Goal: Task Accomplishment & Management: Use online tool/utility

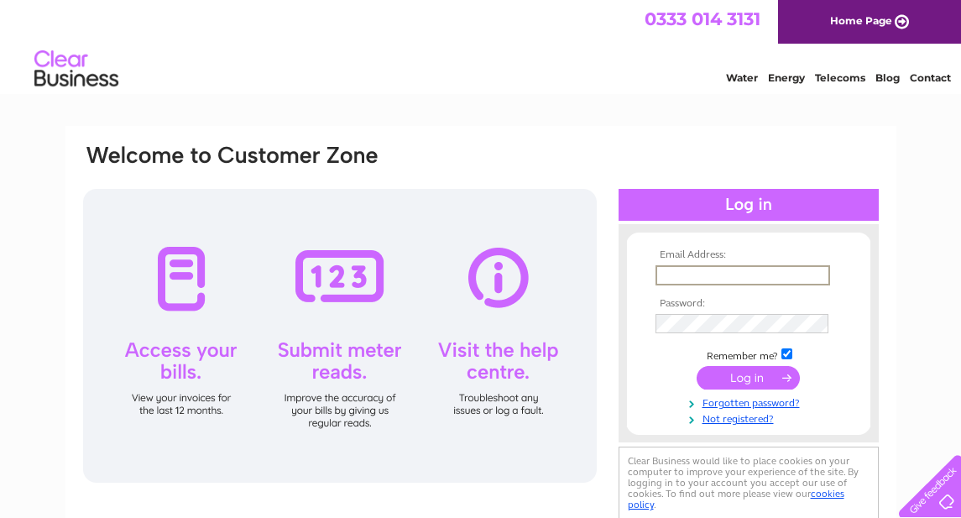
type input "info@glenelgshop.co.uk"
click at [781, 374] on input "submit" at bounding box center [748, 378] width 103 height 24
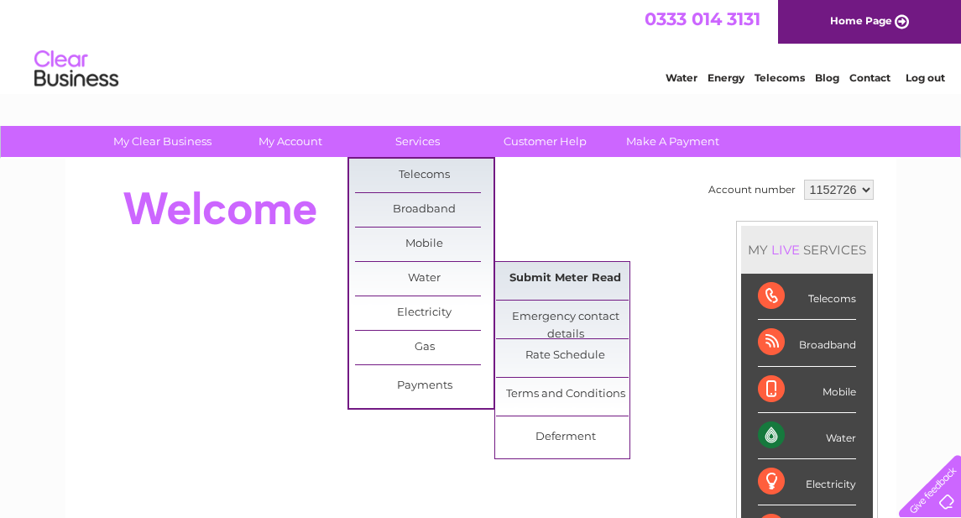
click at [541, 280] on link "Submit Meter Read" at bounding box center [565, 279] width 138 height 34
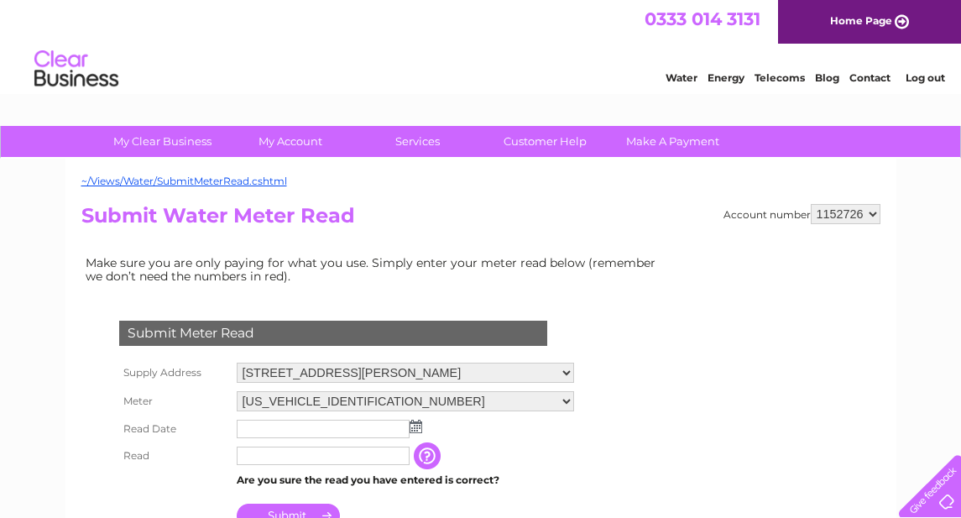
scroll to position [132, 0]
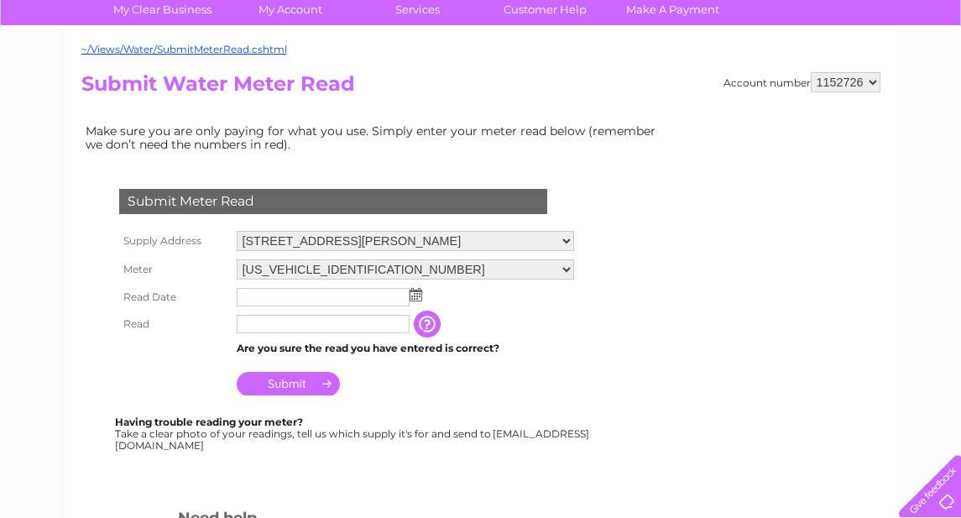
click at [414, 291] on img at bounding box center [416, 294] width 13 height 13
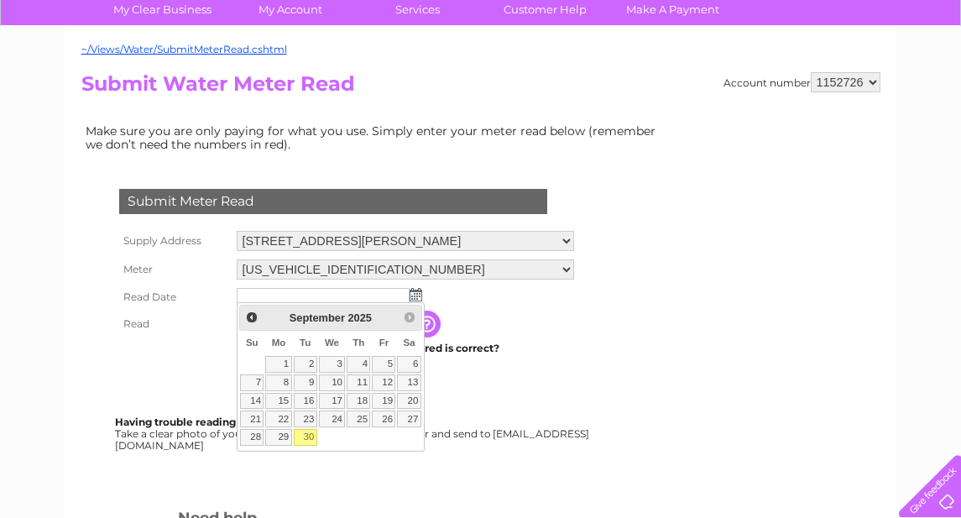
click at [306, 435] on link "30" at bounding box center [306, 437] width 24 height 17
type input "2025/09/30"
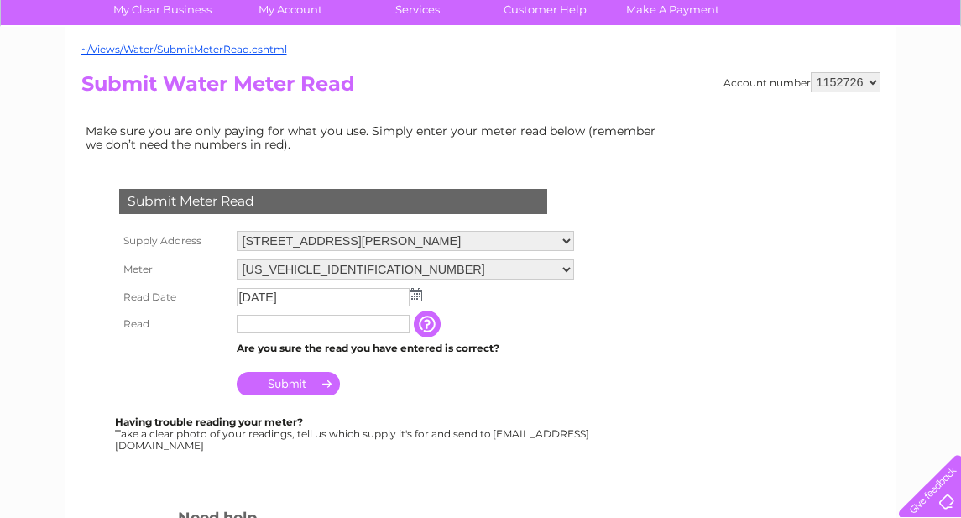
click at [313, 326] on input "text" at bounding box center [323, 324] width 173 height 18
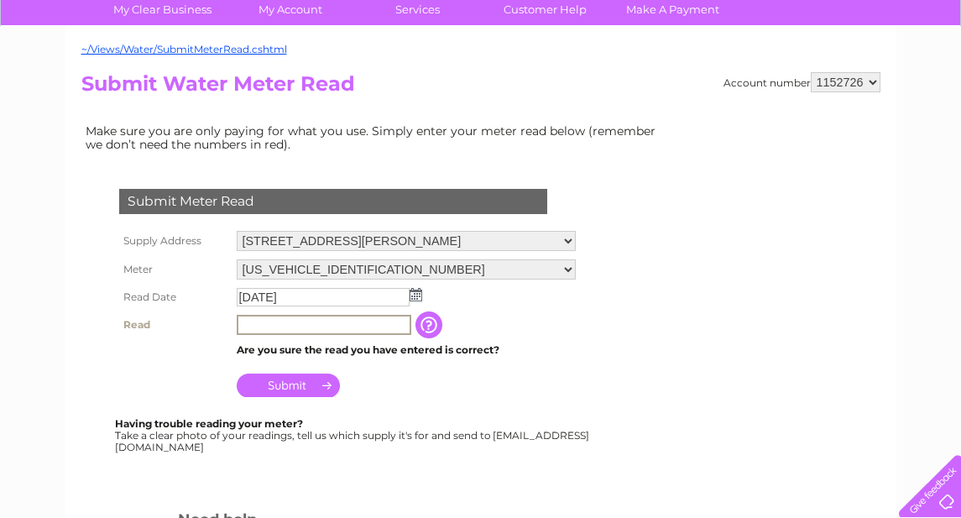
click at [427, 316] on input "button" at bounding box center [430, 324] width 30 height 27
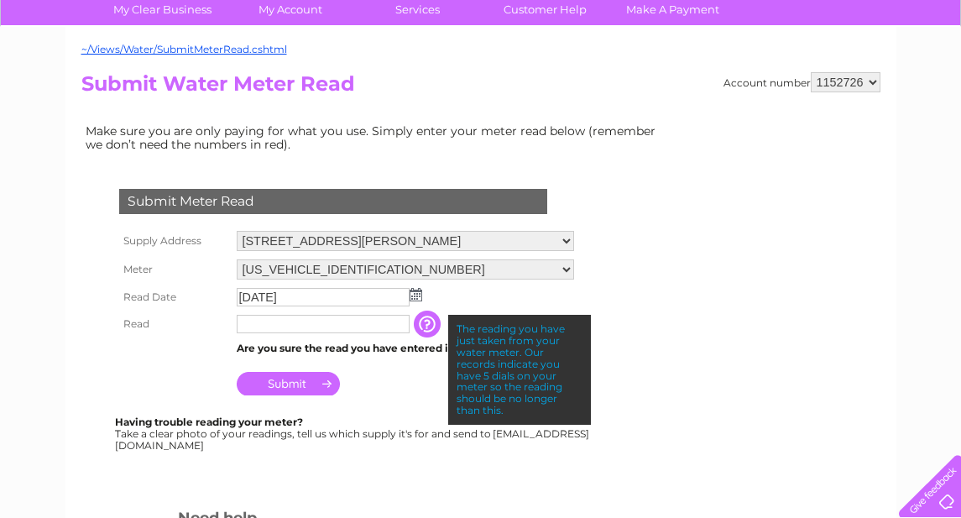
click at [343, 321] on input "text" at bounding box center [323, 324] width 173 height 18
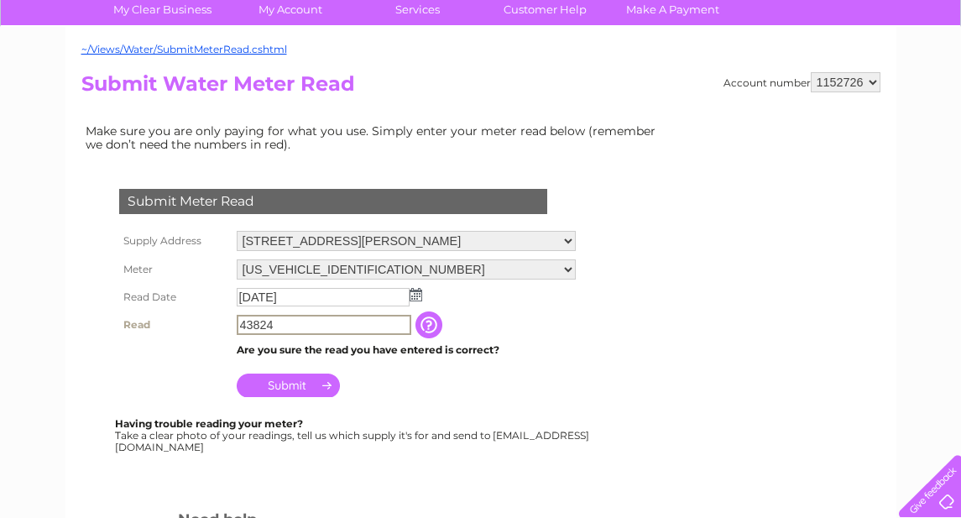
click at [301, 384] on input "Submit" at bounding box center [288, 386] width 103 height 24
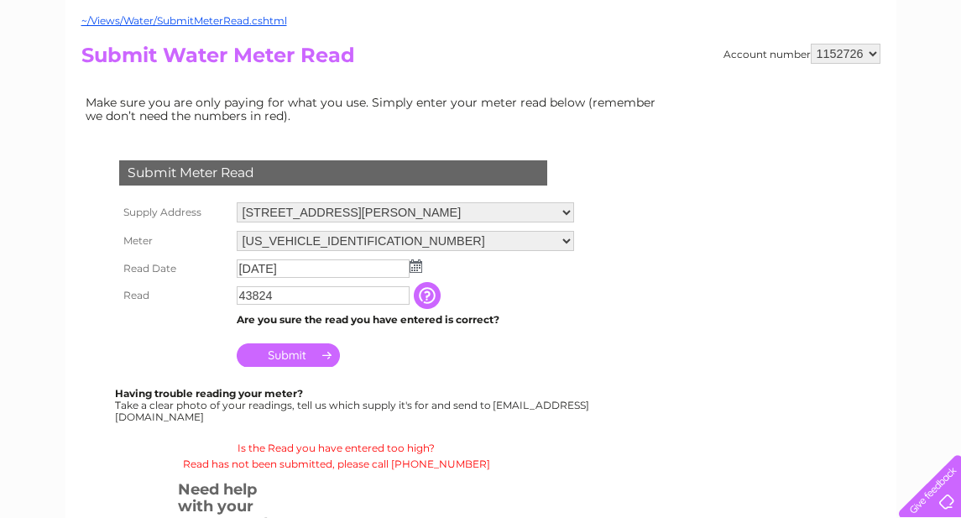
scroll to position [195, 0]
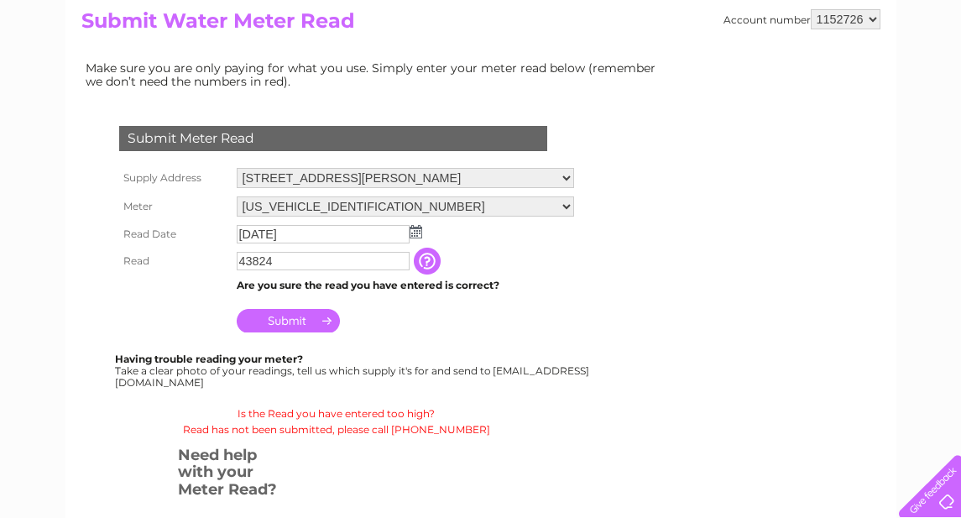
click at [305, 255] on input "43824" at bounding box center [323, 261] width 173 height 18
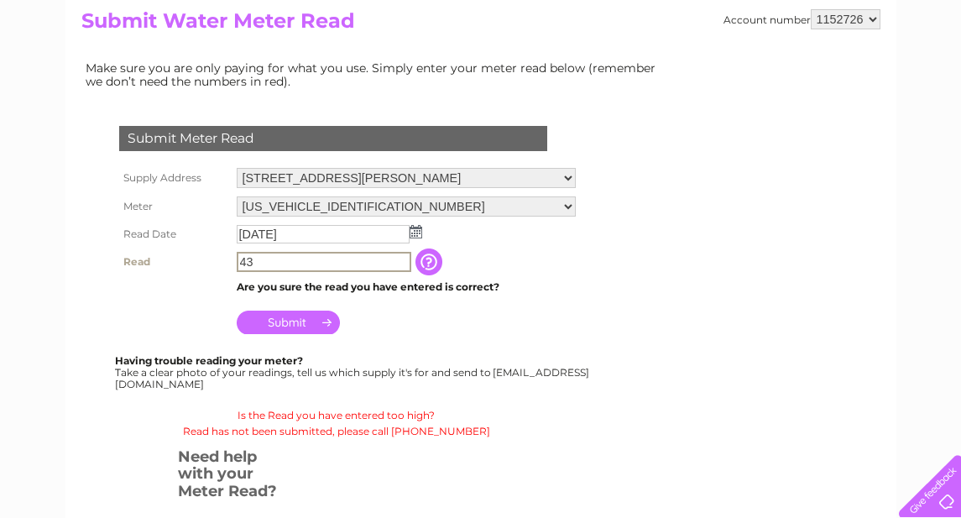
type input "4"
type input "00043"
click at [283, 320] on input "Submit" at bounding box center [288, 323] width 103 height 24
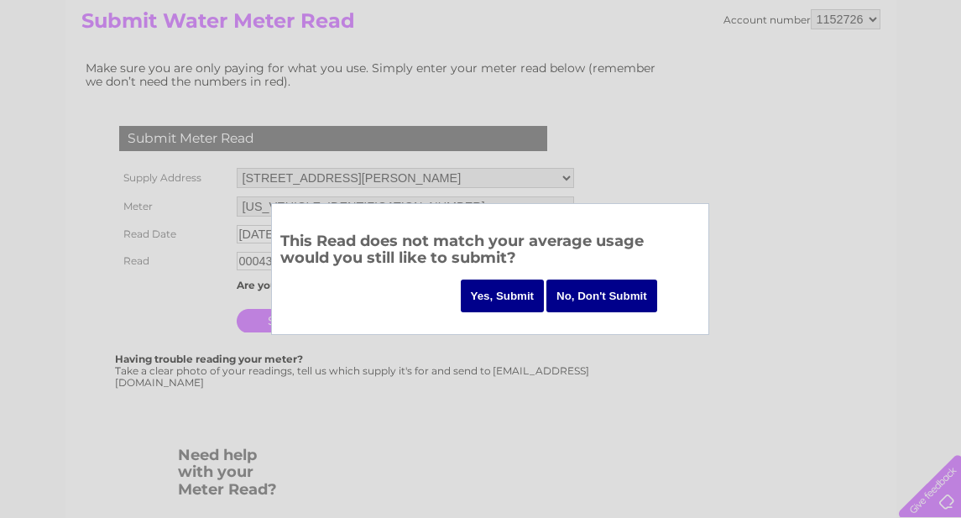
click at [570, 301] on input "No, Don't Submit" at bounding box center [601, 296] width 111 height 33
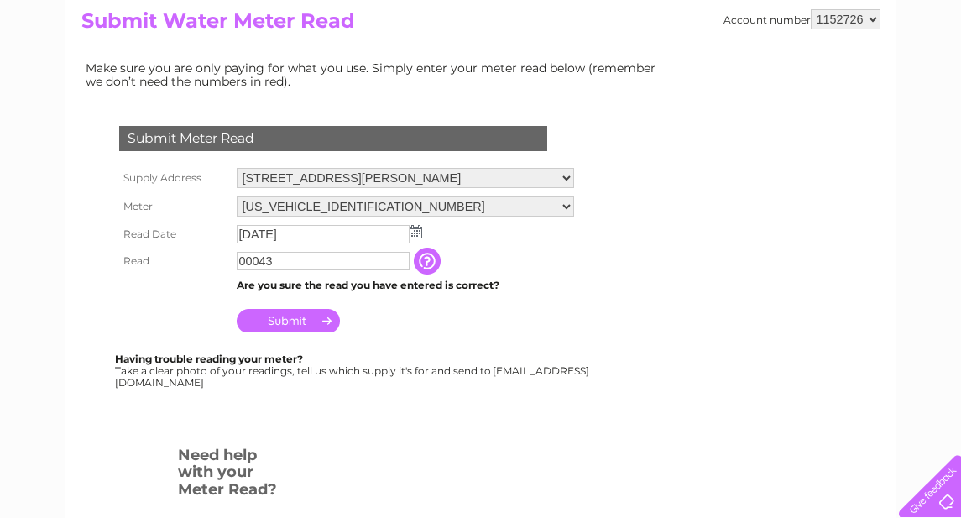
scroll to position [0, 0]
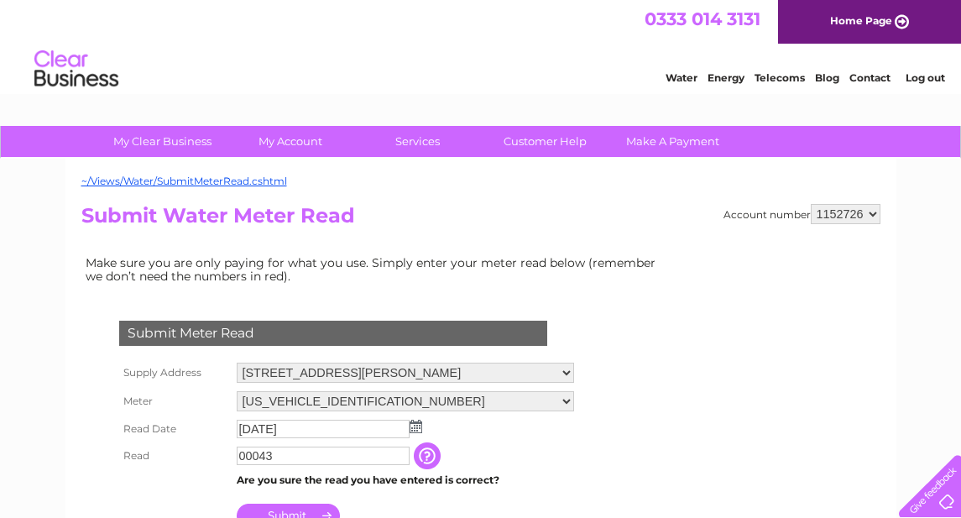
click at [677, 82] on link "Water" at bounding box center [682, 77] width 32 height 13
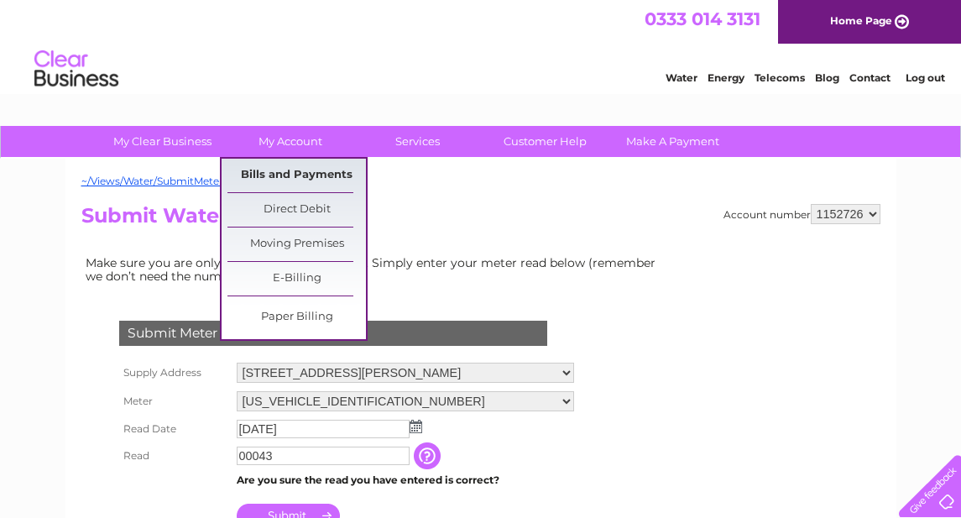
click at [297, 169] on link "Bills and Payments" at bounding box center [296, 176] width 138 height 34
click at [295, 173] on link "Bills and Payments" at bounding box center [296, 176] width 138 height 34
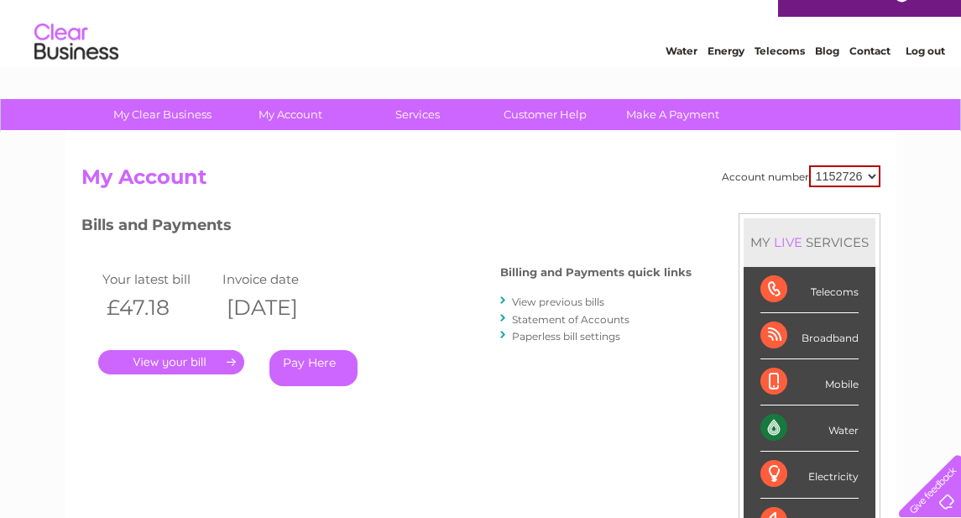
scroll to position [193, 0]
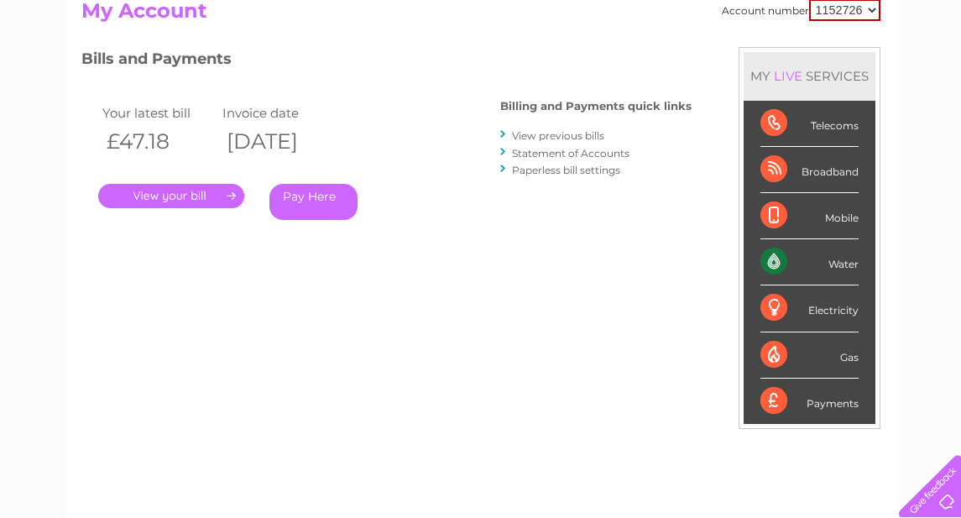
click at [563, 138] on link "View previous bills" at bounding box center [558, 135] width 92 height 13
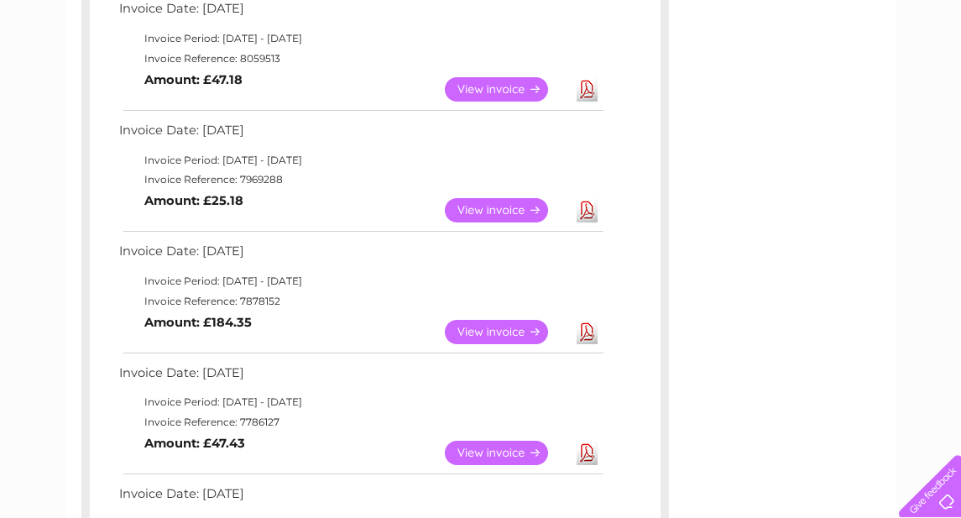
scroll to position [280, 0]
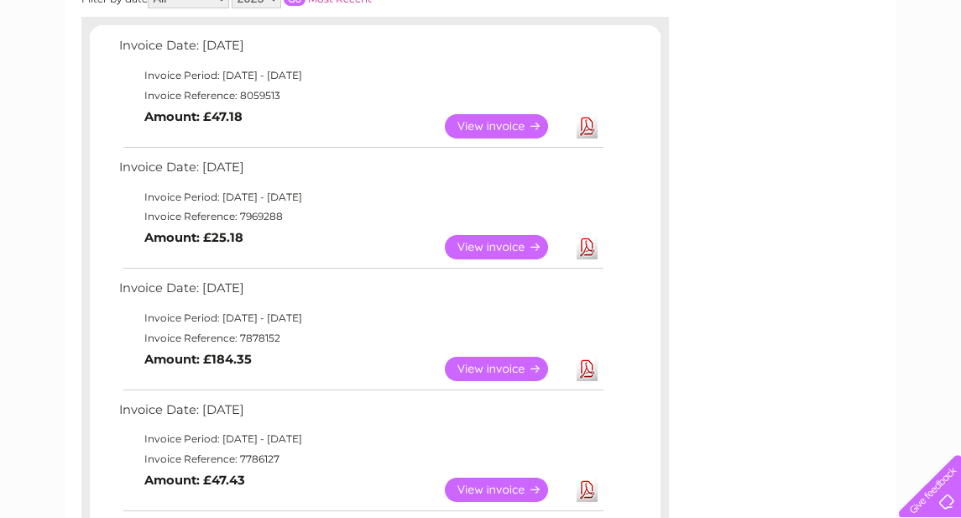
click at [533, 118] on link "View" at bounding box center [506, 126] width 123 height 24
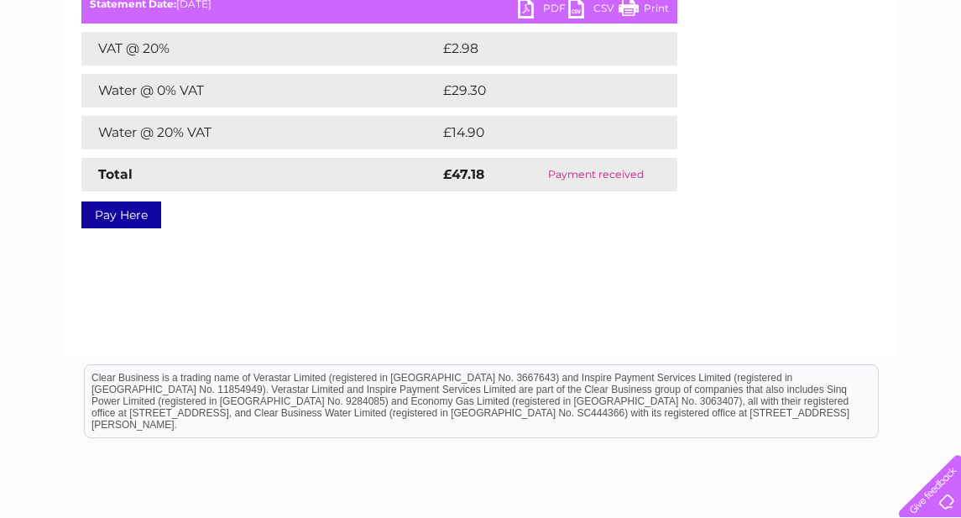
scroll to position [142, 0]
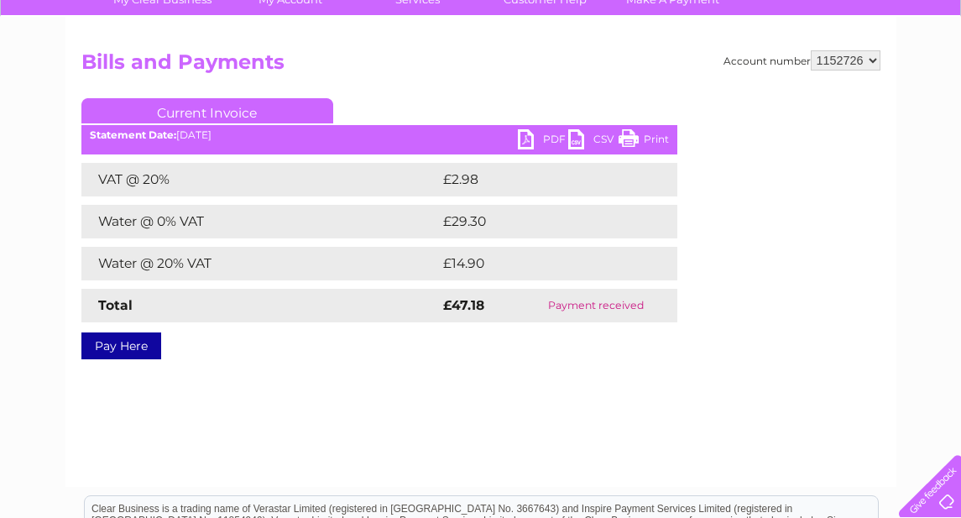
click at [531, 138] on link "PDF" at bounding box center [543, 141] width 50 height 24
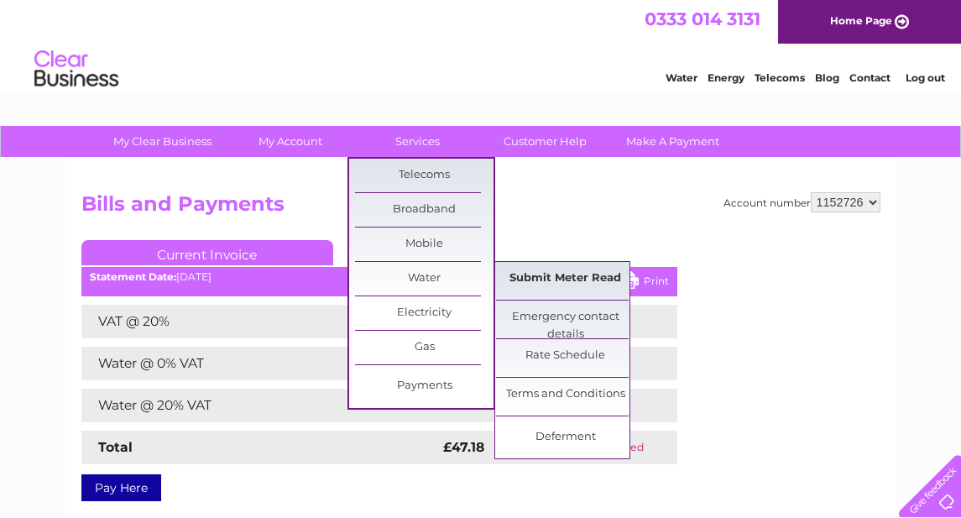
click at [538, 280] on link "Submit Meter Read" at bounding box center [565, 279] width 138 height 34
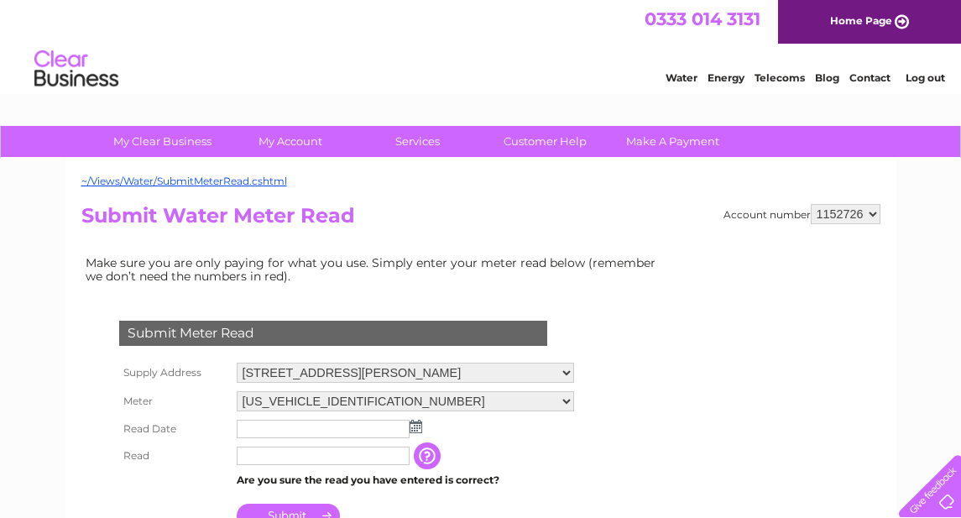
scroll to position [29, 0]
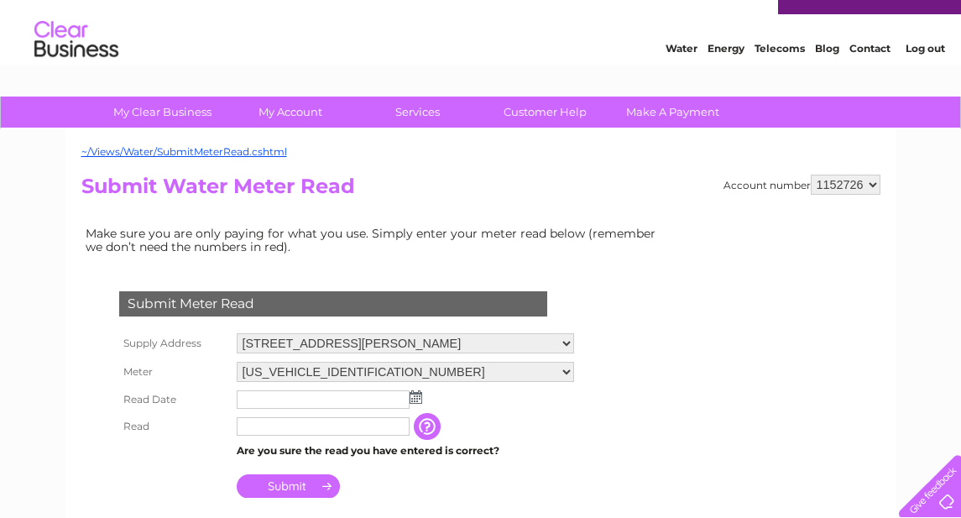
click at [415, 395] on img at bounding box center [416, 396] width 13 height 13
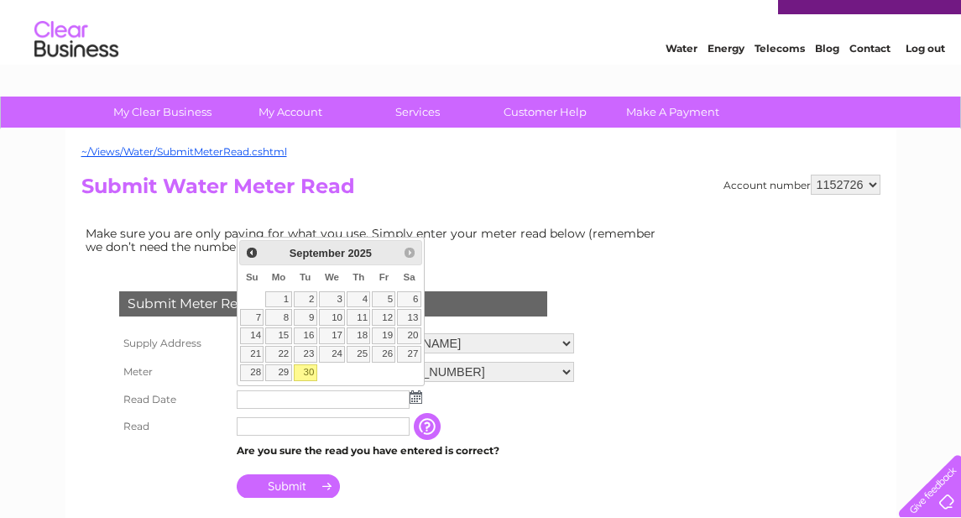
click at [302, 373] on link "30" at bounding box center [306, 372] width 24 height 17
type input "[DATE]"
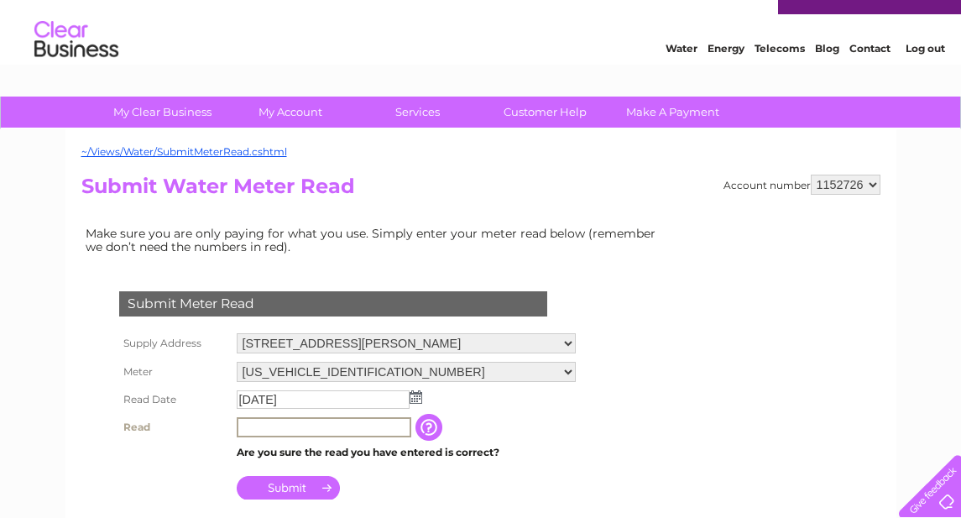
click at [298, 426] on input "text" at bounding box center [324, 427] width 175 height 20
type input "43"
click at [311, 484] on input "Submit" at bounding box center [288, 488] width 103 height 24
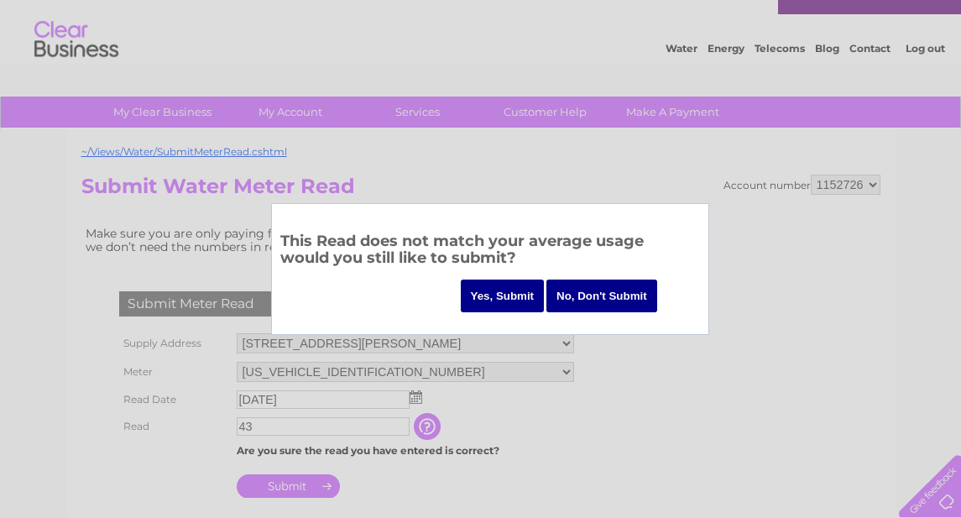
click at [515, 290] on input "Yes, Submit" at bounding box center [503, 296] width 84 height 33
